Goal: Task Accomplishment & Management: Use online tool/utility

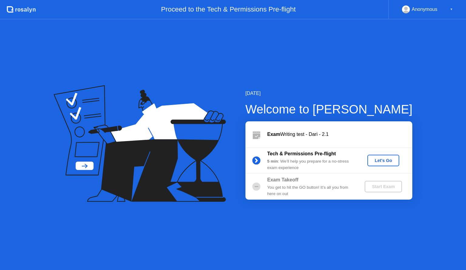
click at [387, 159] on div "Let's Go" at bounding box center [383, 160] width 27 height 5
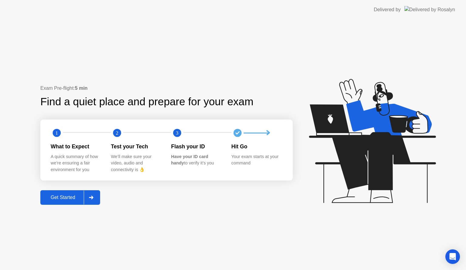
click at [89, 197] on div at bounding box center [91, 198] width 15 height 14
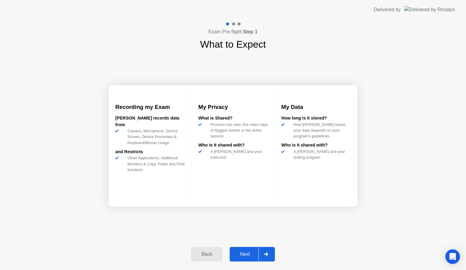
click at [266, 252] on div at bounding box center [266, 254] width 15 height 14
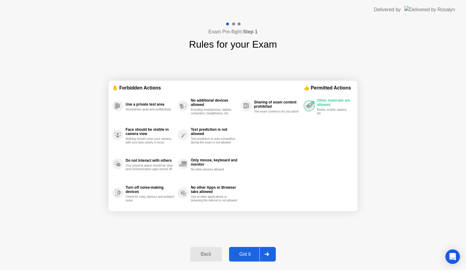
click at [266, 252] on div at bounding box center [266, 254] width 15 height 14
select select "**********"
select select "*******"
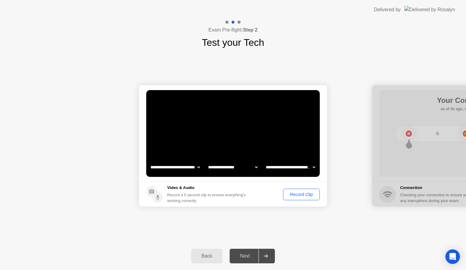
click at [302, 196] on div "Record Clip" at bounding box center [301, 194] width 32 height 5
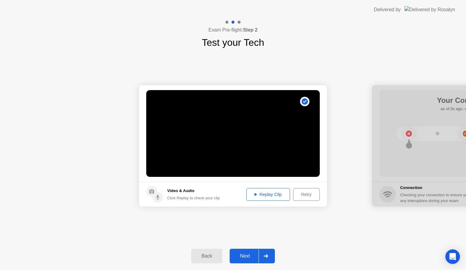
click at [263, 255] on div at bounding box center [266, 256] width 15 height 14
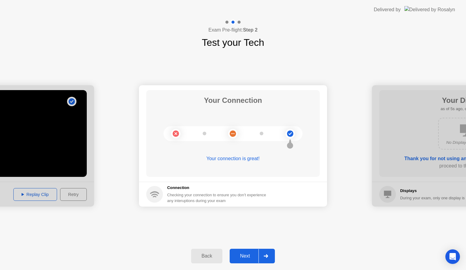
click at [263, 255] on div at bounding box center [266, 256] width 15 height 14
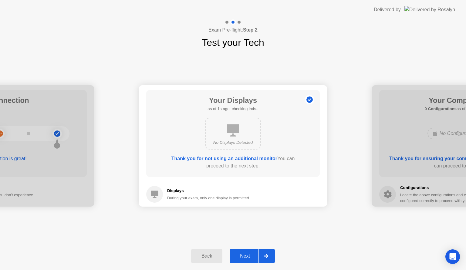
click at [263, 255] on div at bounding box center [266, 256] width 15 height 14
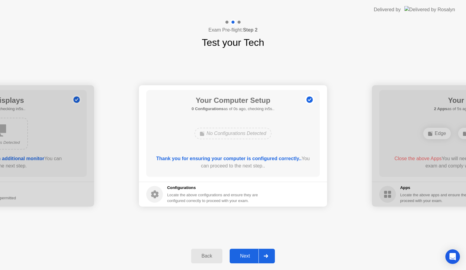
click at [263, 255] on div at bounding box center [266, 256] width 15 height 14
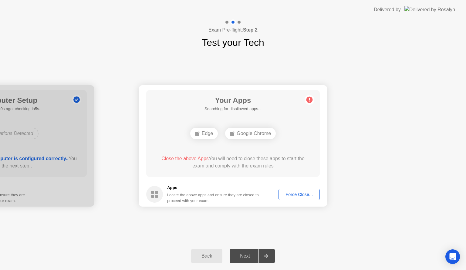
click at [300, 196] on div "Force Close..." at bounding box center [299, 194] width 37 height 5
click at [288, 193] on div "Force Close..." at bounding box center [299, 194] width 37 height 5
click at [286, 194] on div "Force Close..." at bounding box center [299, 194] width 37 height 5
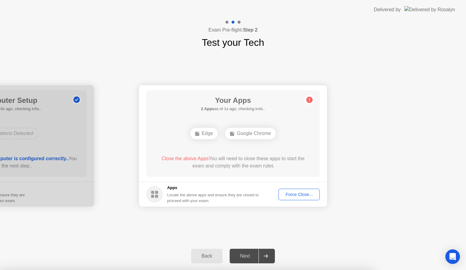
click at [292, 194] on div "Force Close..." at bounding box center [299, 194] width 37 height 5
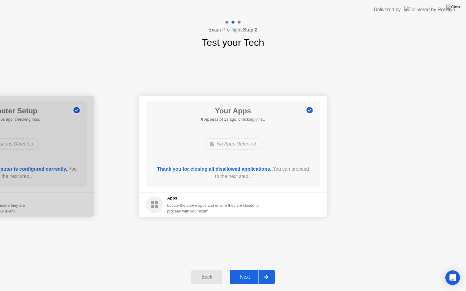
click at [266, 270] on icon at bounding box center [266, 278] width 5 height 4
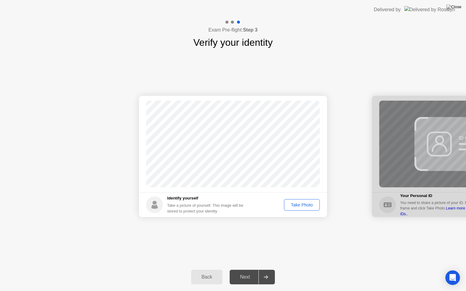
click at [307, 204] on div "Take Photo" at bounding box center [302, 205] width 32 height 5
click at [268, 270] on div at bounding box center [266, 277] width 15 height 14
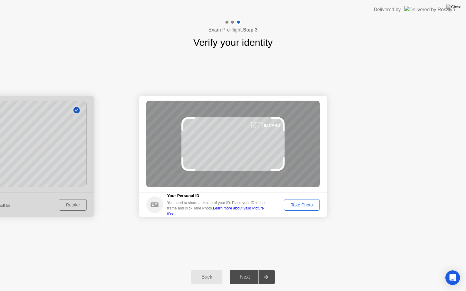
click at [307, 204] on div "Take Photo" at bounding box center [302, 205] width 32 height 5
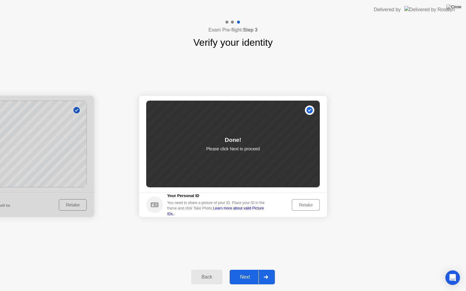
click at [268, 270] on div at bounding box center [266, 277] width 15 height 14
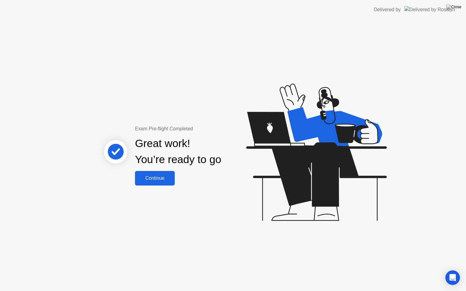
click at [153, 180] on div "Continue" at bounding box center [155, 178] width 36 height 5
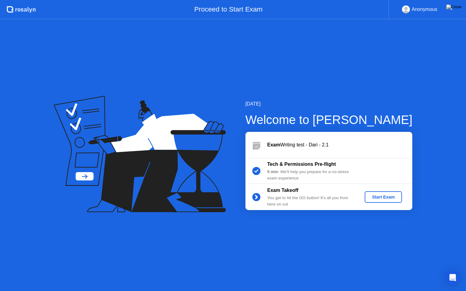
click at [392, 193] on button "Start Exam" at bounding box center [383, 197] width 37 height 12
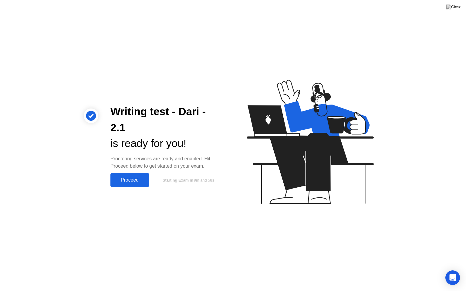
click at [144, 181] on div "Proceed" at bounding box center [129, 180] width 35 height 5
